Goal: Check status: Check status

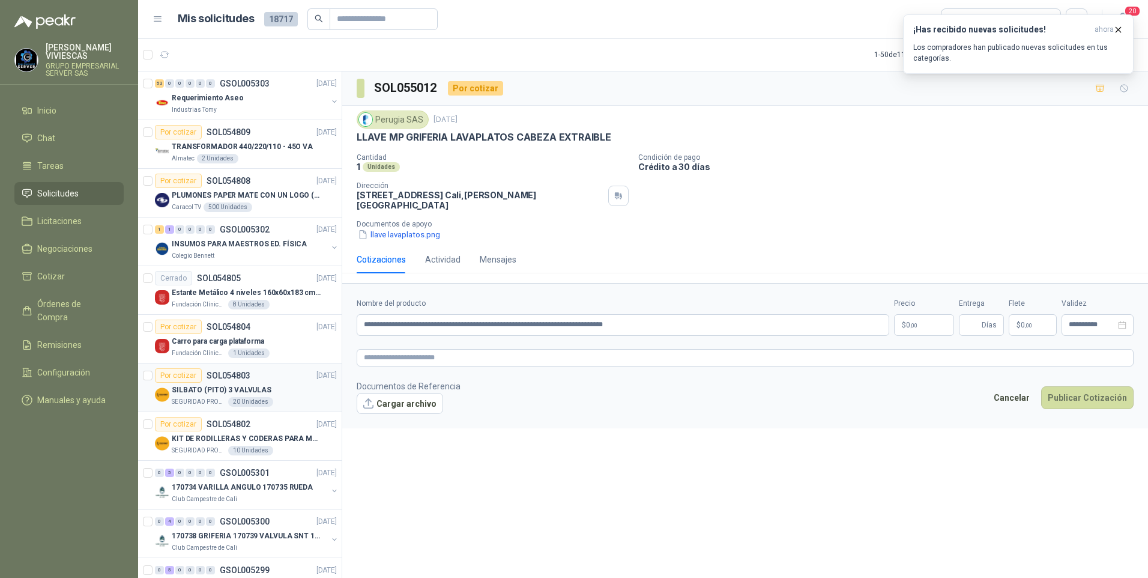
scroll to position [1561, 0]
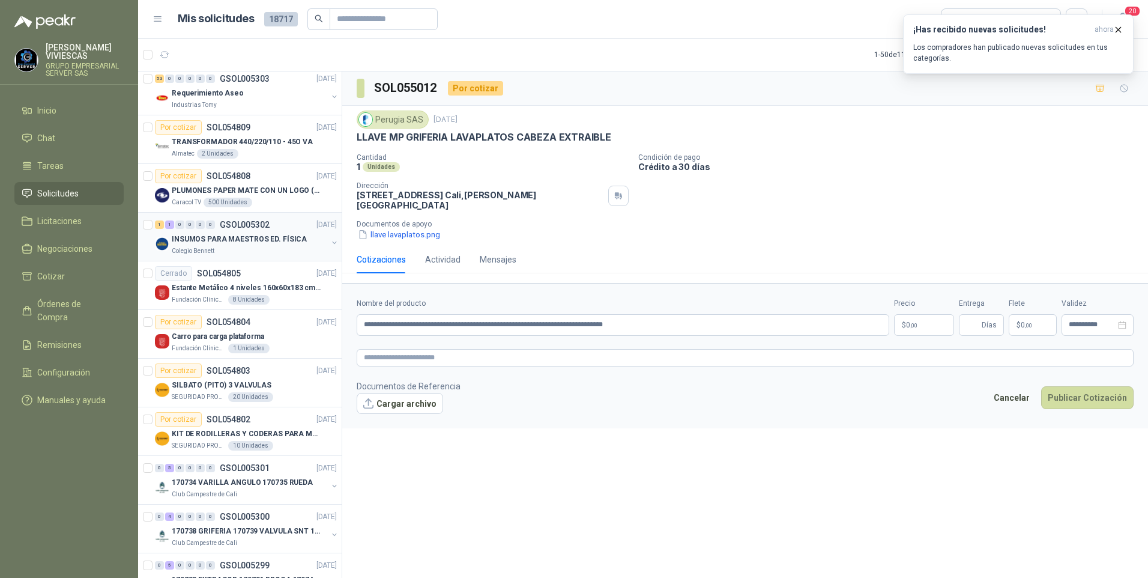
click at [233, 238] on p "INSUMOS PARA MAESTROS ED. FÍSICA" at bounding box center [239, 239] width 135 height 11
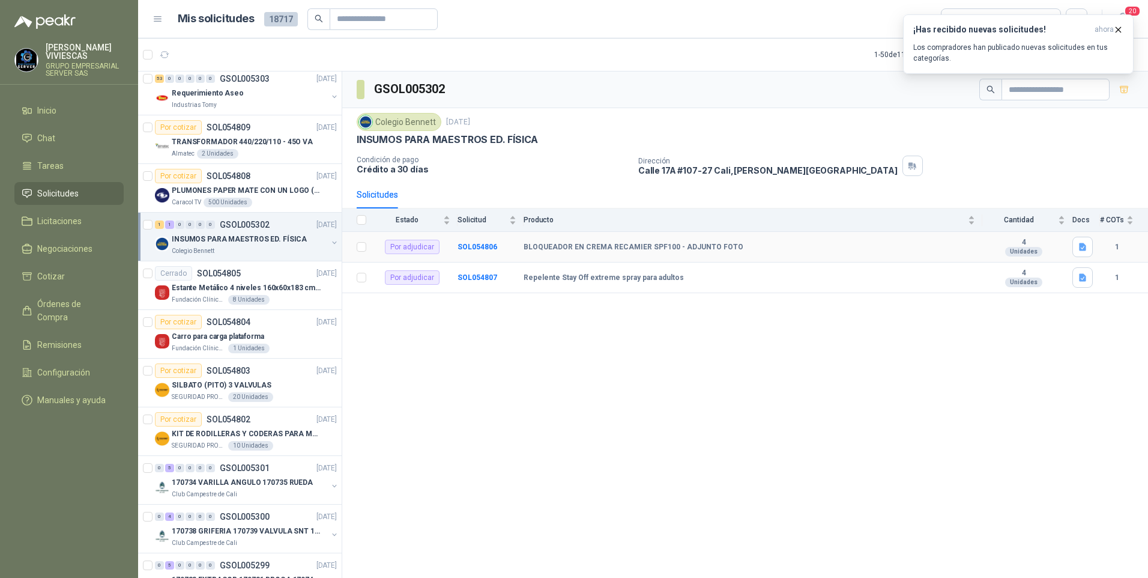
click at [1027, 256] on div "Unidades" at bounding box center [1023, 252] width 37 height 10
click at [1093, 246] on td at bounding box center [1086, 247] width 28 height 31
click at [1084, 249] on icon "button" at bounding box center [1082, 247] width 7 height 8
click at [860, 319] on div "GSOL005302 Colegio [PERSON_NAME] [DATE] INSUMOS PARA MAESTROS ED. FÍSICA Condic…" at bounding box center [745, 326] width 806 height 510
click at [458, 250] on b "SOL054806" at bounding box center [477, 247] width 40 height 8
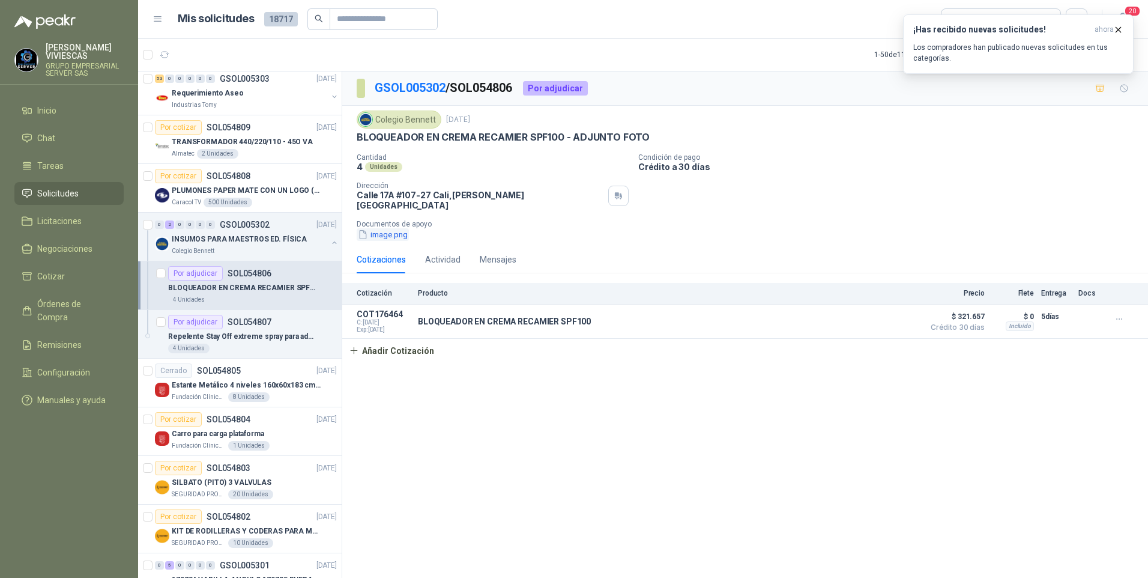
click at [384, 228] on button "image.png" at bounding box center [383, 234] width 52 height 13
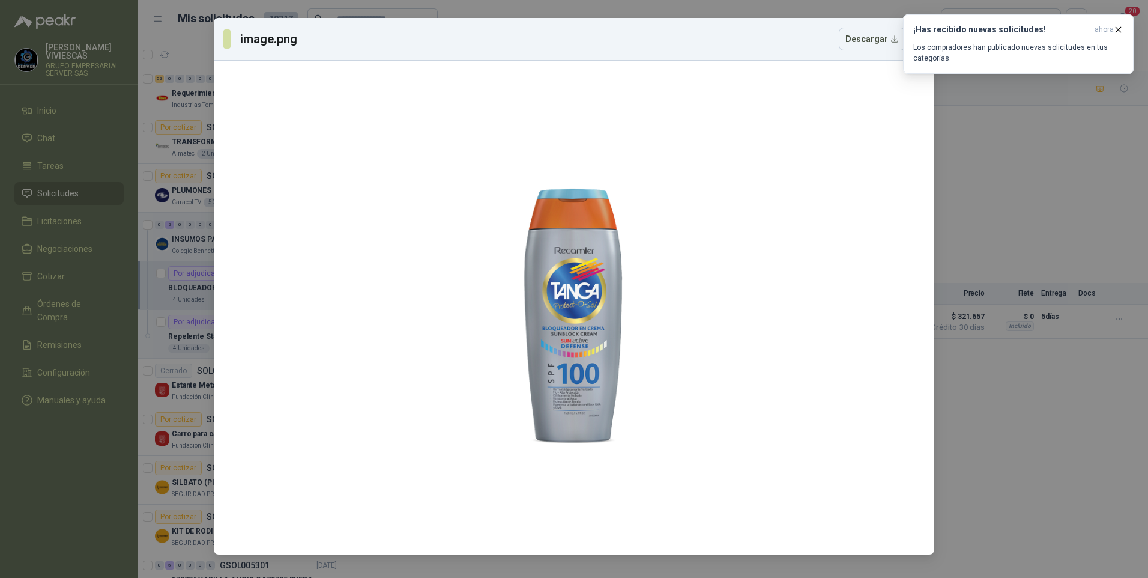
click at [1018, 450] on div "image.png Descargar" at bounding box center [574, 289] width 1148 height 578
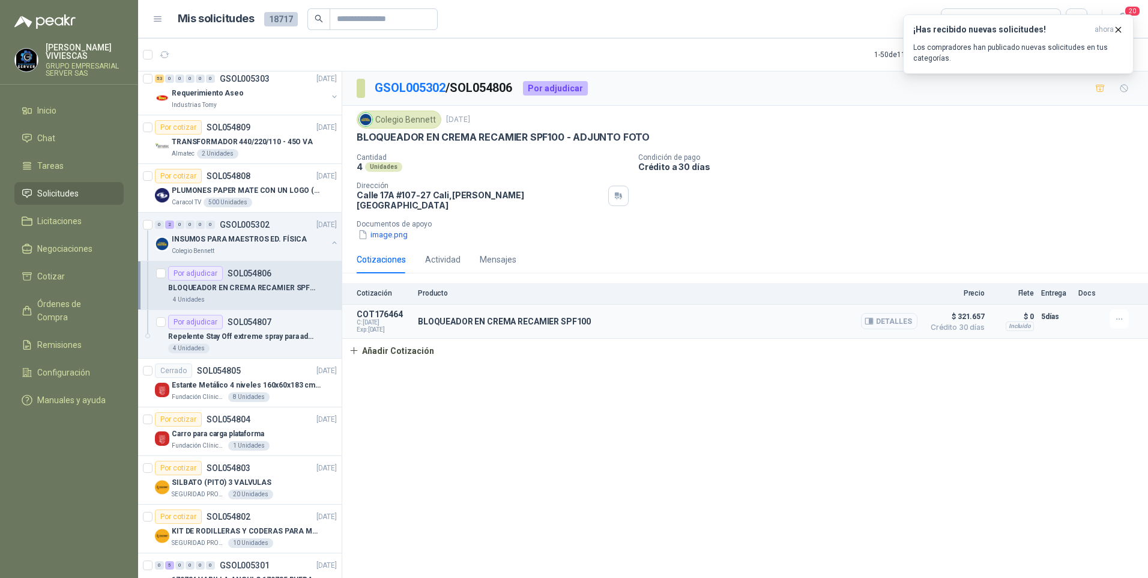
click at [890, 313] on button "Detalles" at bounding box center [889, 321] width 56 height 16
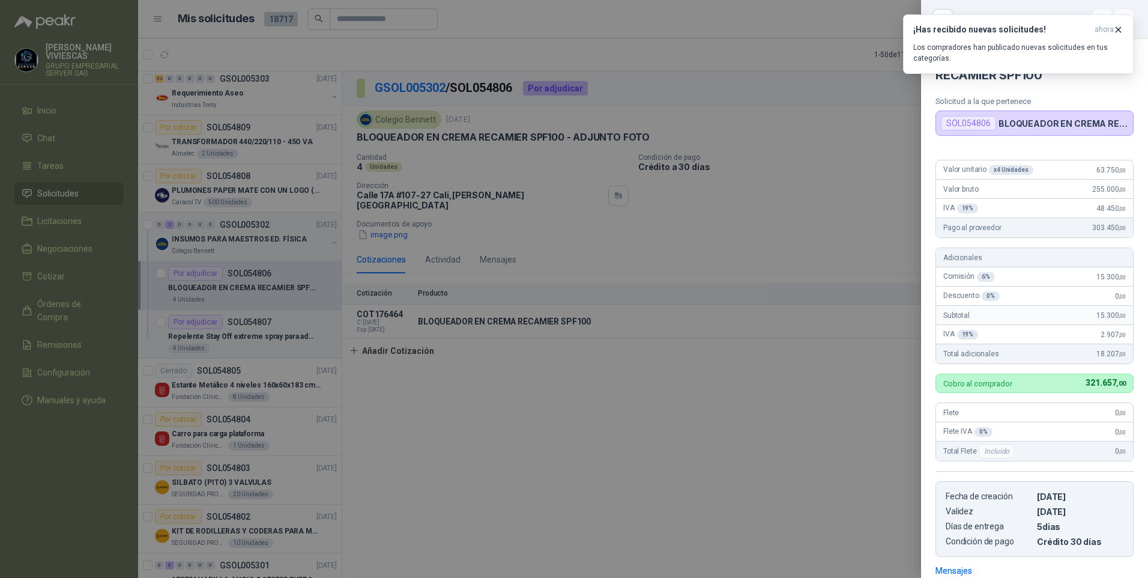
scroll to position [172, 0]
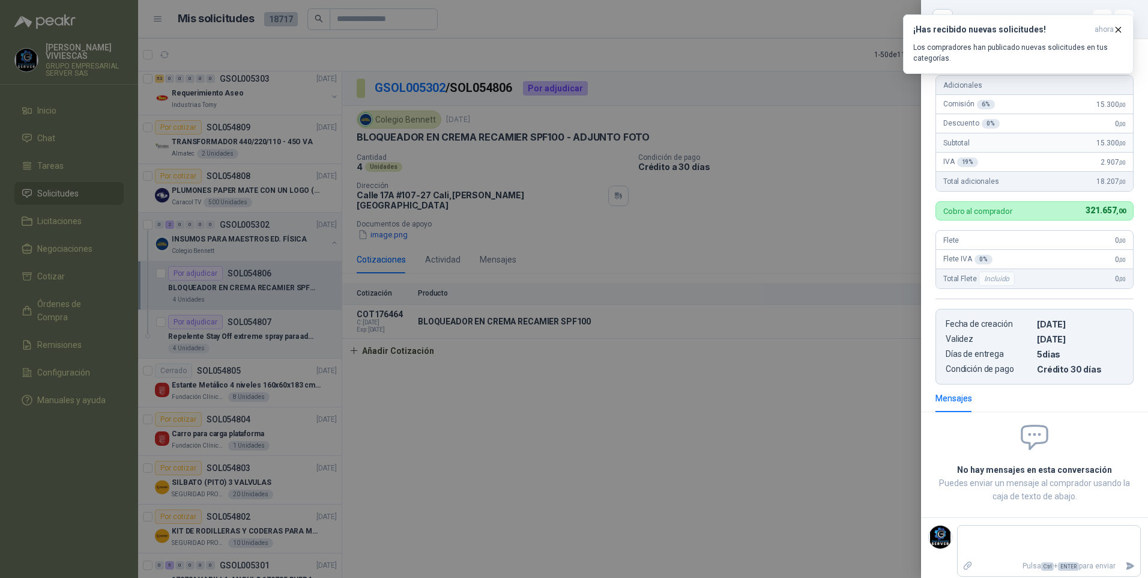
click at [654, 425] on div at bounding box center [574, 289] width 1148 height 578
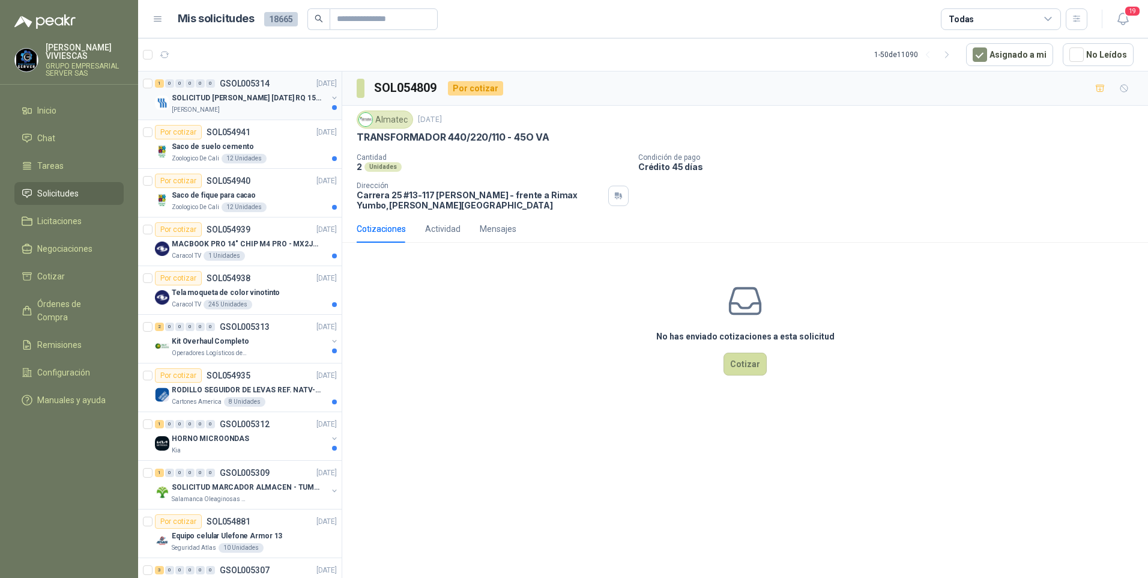
click at [252, 105] on div "[PERSON_NAME]" at bounding box center [249, 110] width 155 height 10
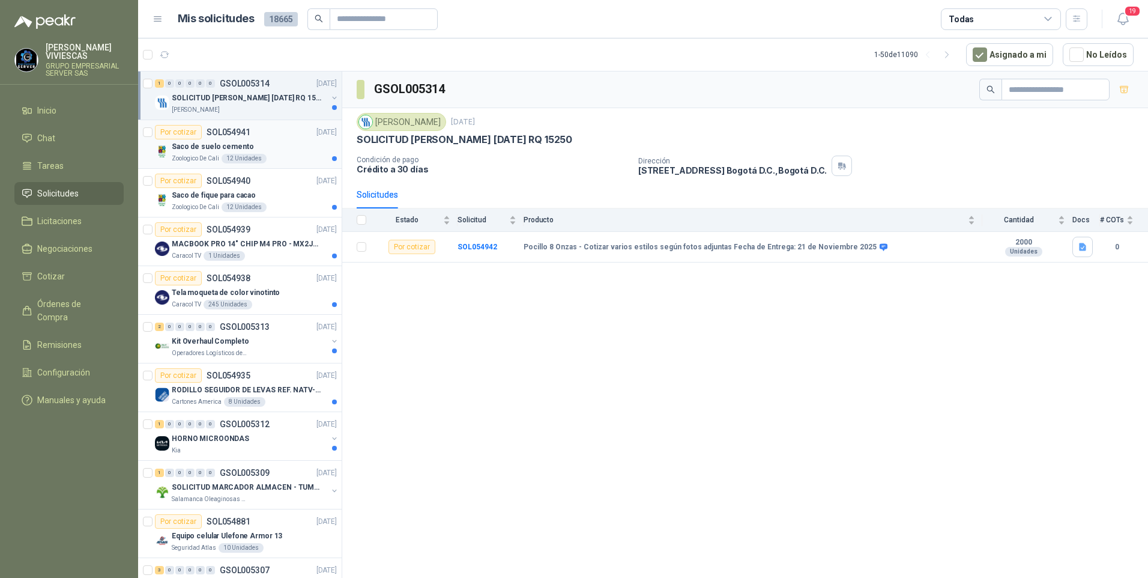
click at [219, 148] on p "Saco de suelo cemento" at bounding box center [213, 146] width 82 height 11
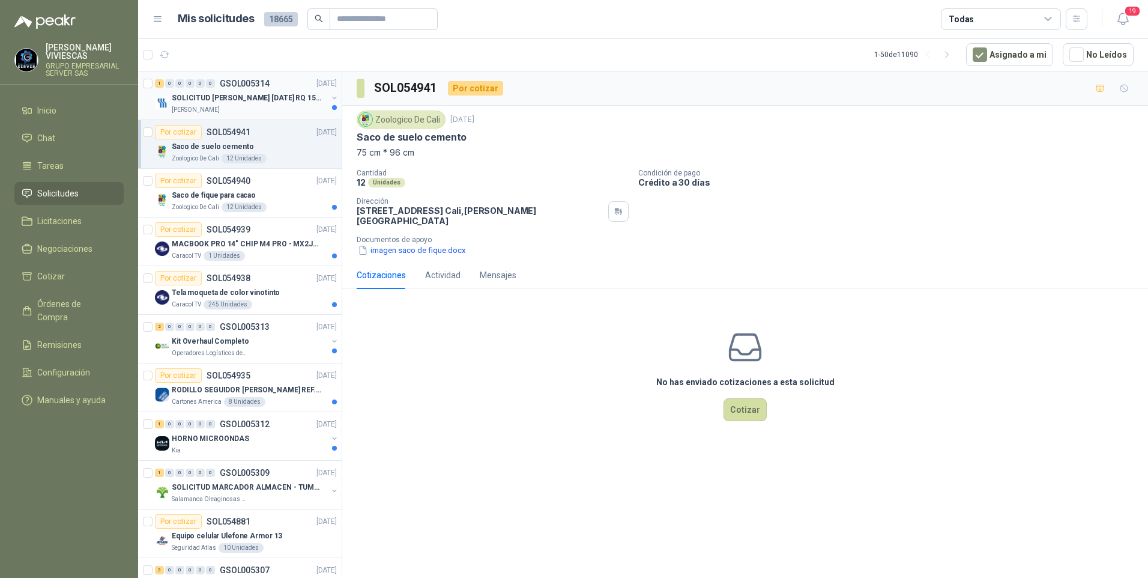
drag, startPoint x: 0, startPoint y: 0, endPoint x: 214, endPoint y: 100, distance: 236.6
click at [214, 100] on p "SOLICITUD [PERSON_NAME] [DATE] RQ 15250" at bounding box center [246, 97] width 149 height 11
